Goal: Check status: Check status

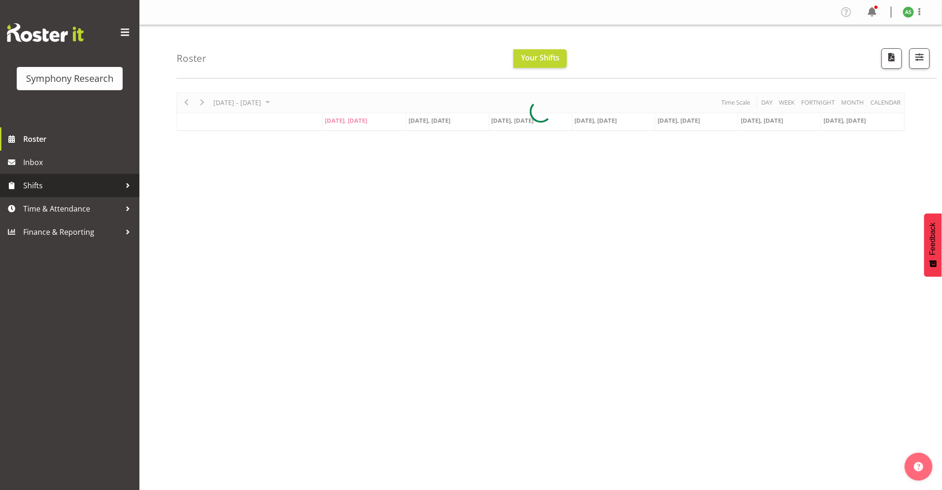
click at [61, 182] on span "Shifts" at bounding box center [72, 185] width 98 height 14
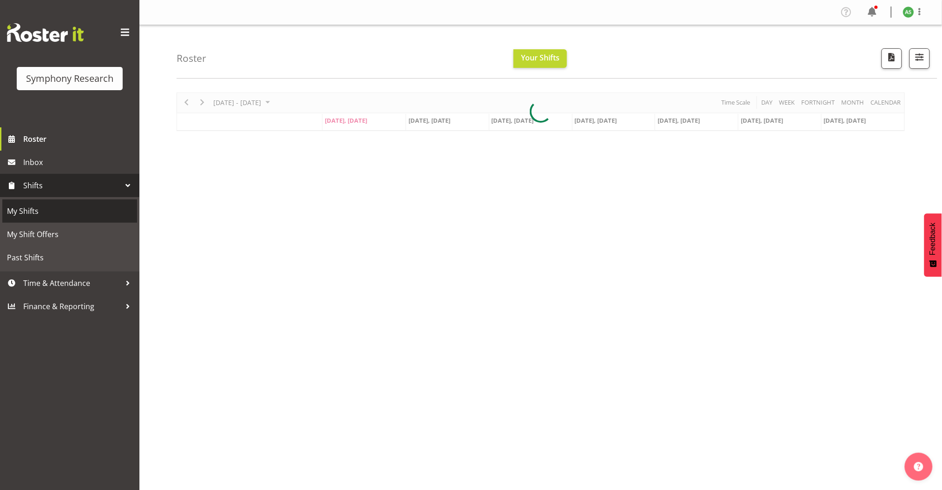
click at [65, 204] on span "My Shifts" at bounding box center [69, 211] width 125 height 14
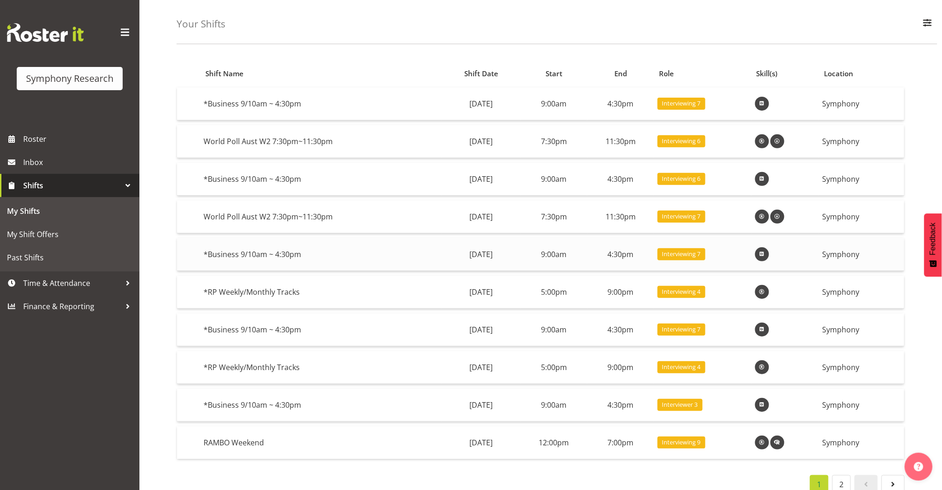
scroll to position [52, 0]
